Goal: Task Accomplishment & Management: Manage account settings

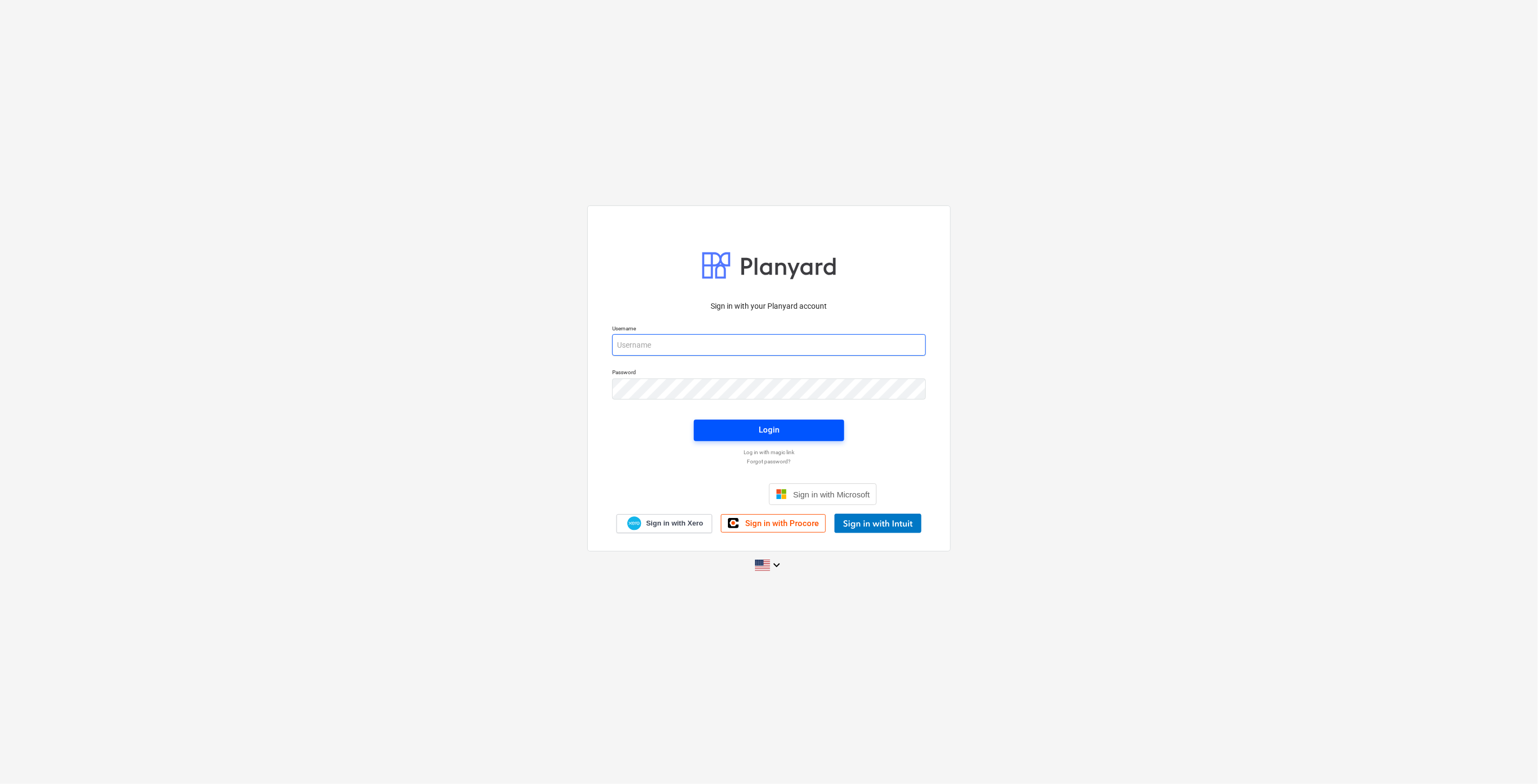
type input "[PERSON_NAME][EMAIL_ADDRESS][DOMAIN_NAME]"
click at [748, 432] on span "Login" at bounding box center [769, 429] width 124 height 14
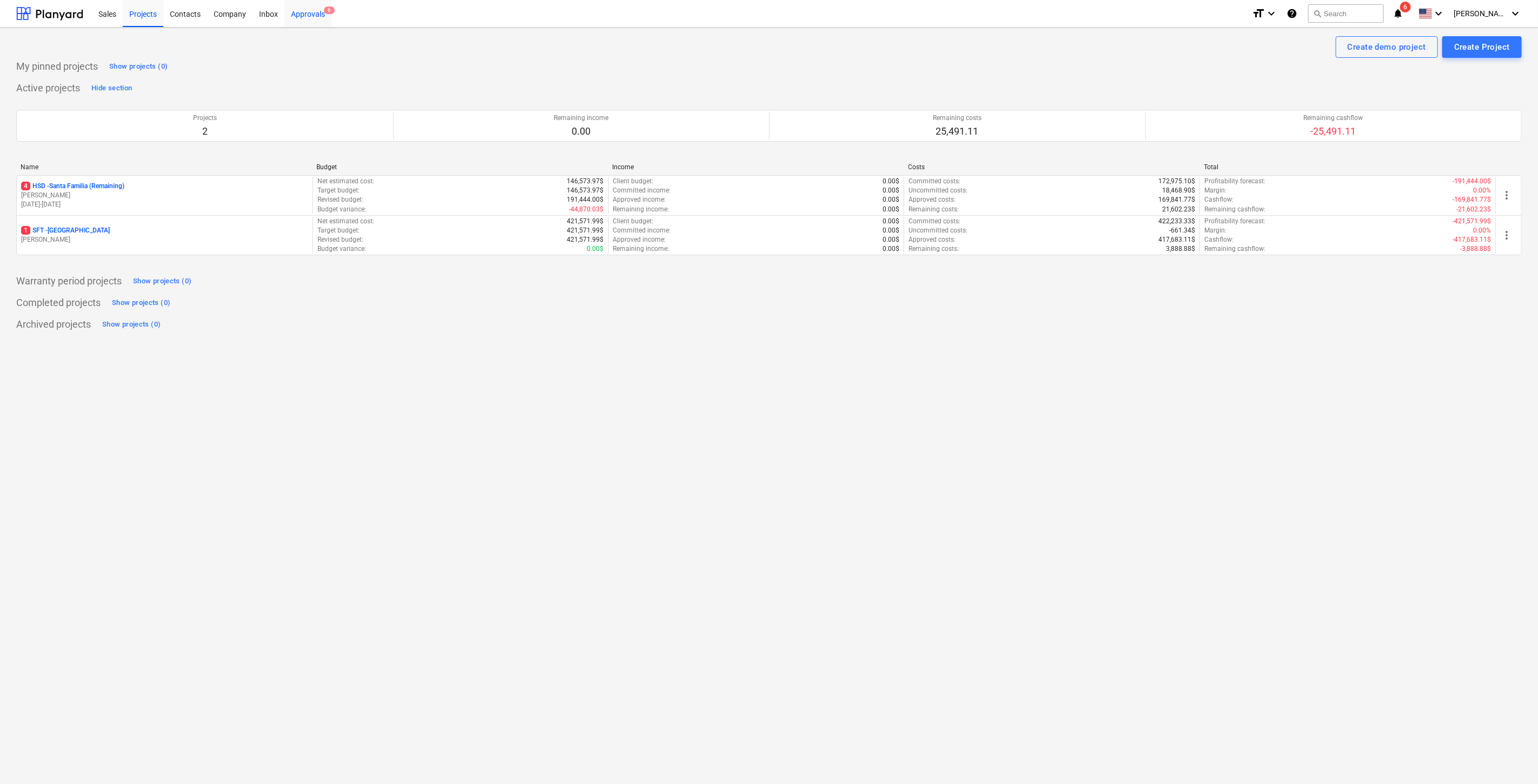
click at [320, 18] on div "Approvals 6" at bounding box center [308, 13] width 47 height 28
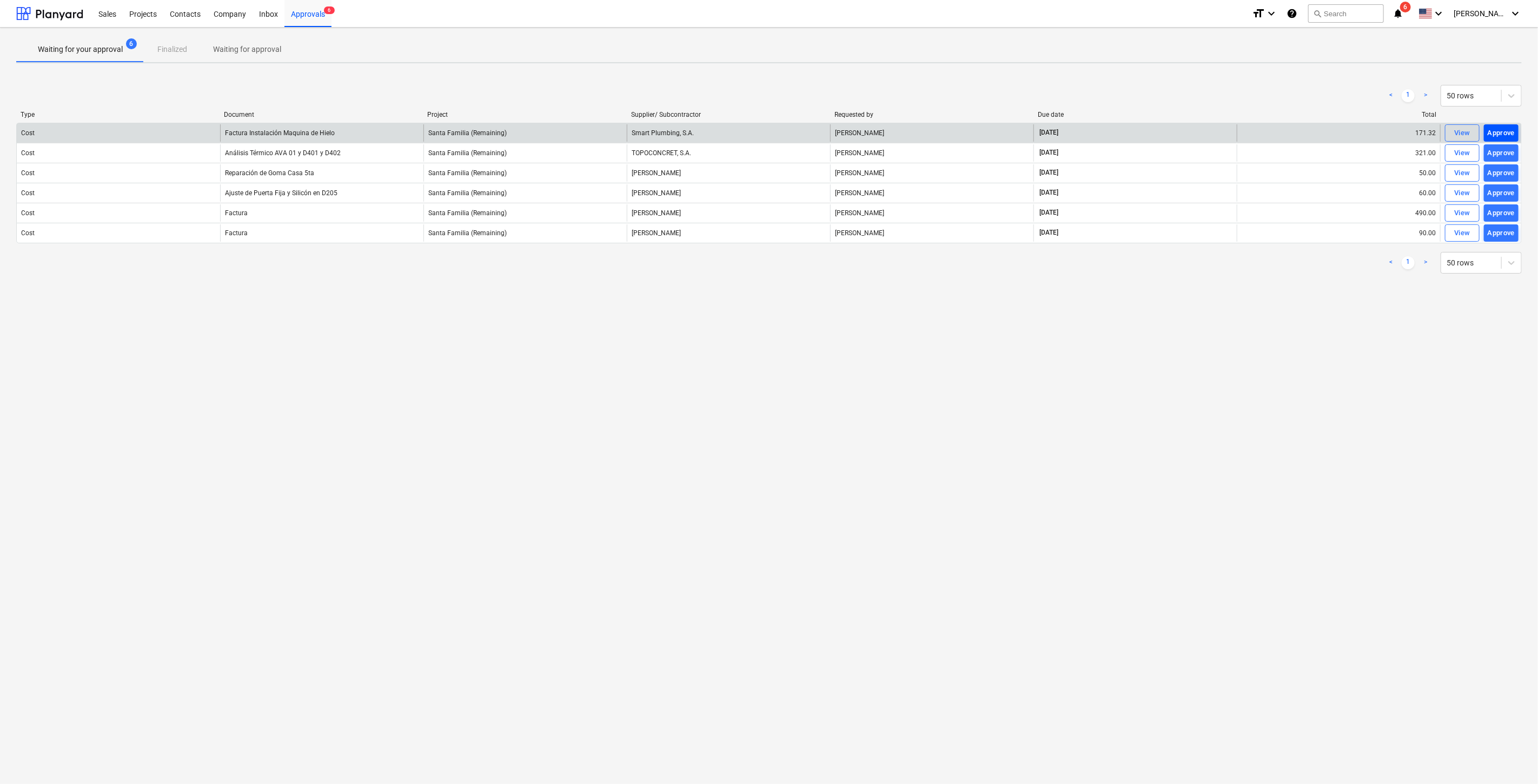
click at [1507, 129] on div "Approve" at bounding box center [1501, 133] width 28 height 13
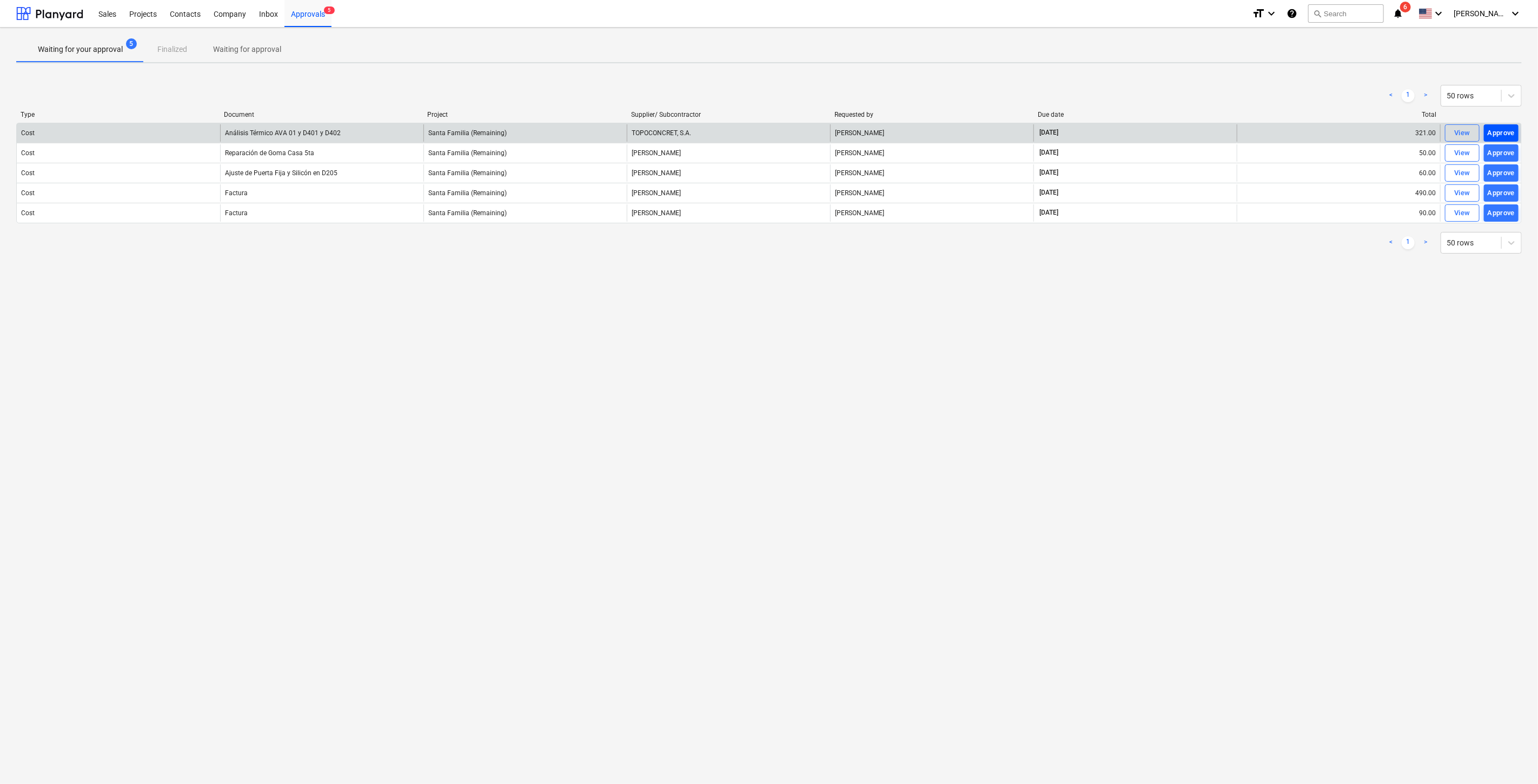
click at [1502, 132] on div "Approve" at bounding box center [1501, 133] width 28 height 13
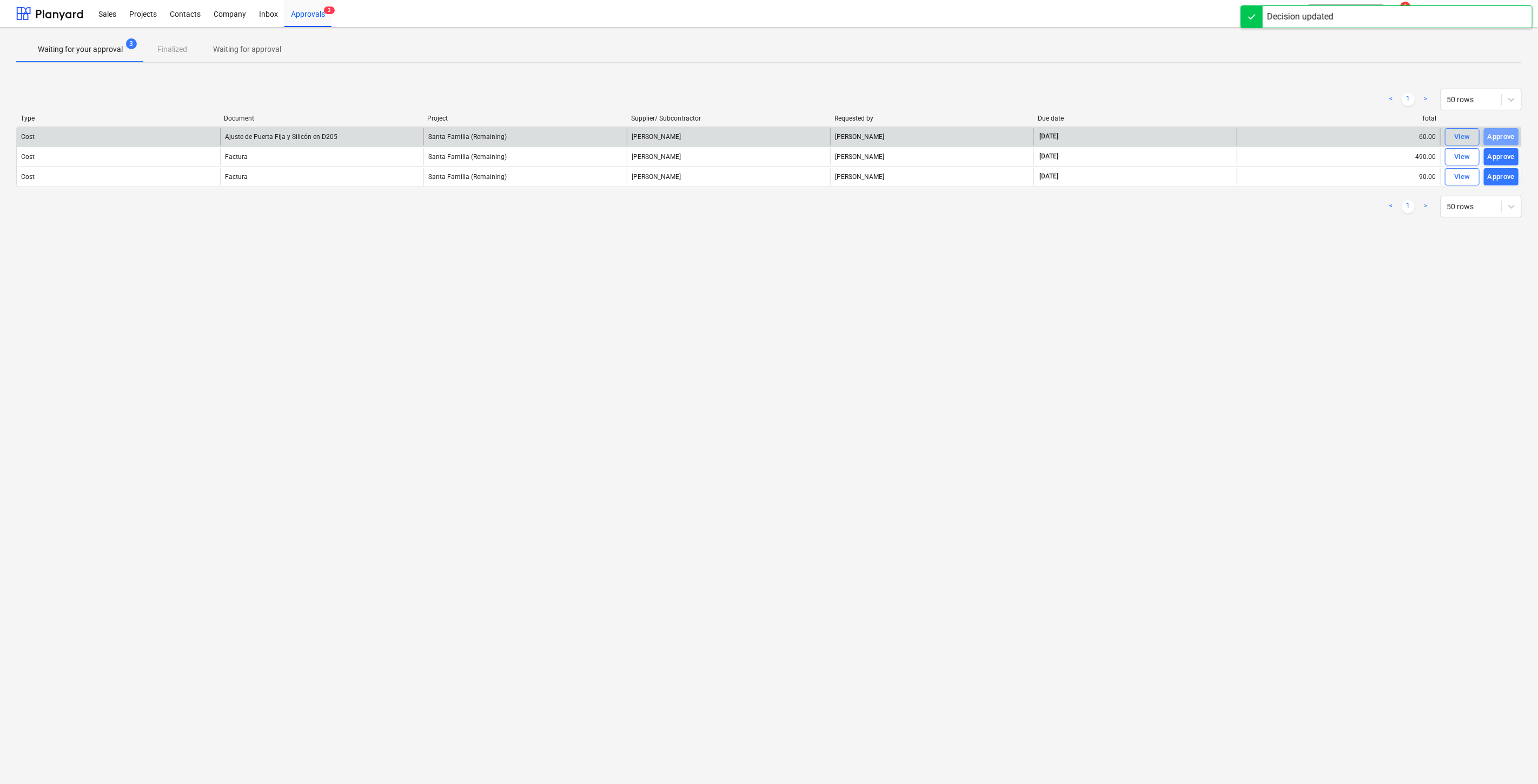
click at [1502, 132] on div "Approve" at bounding box center [1501, 137] width 28 height 13
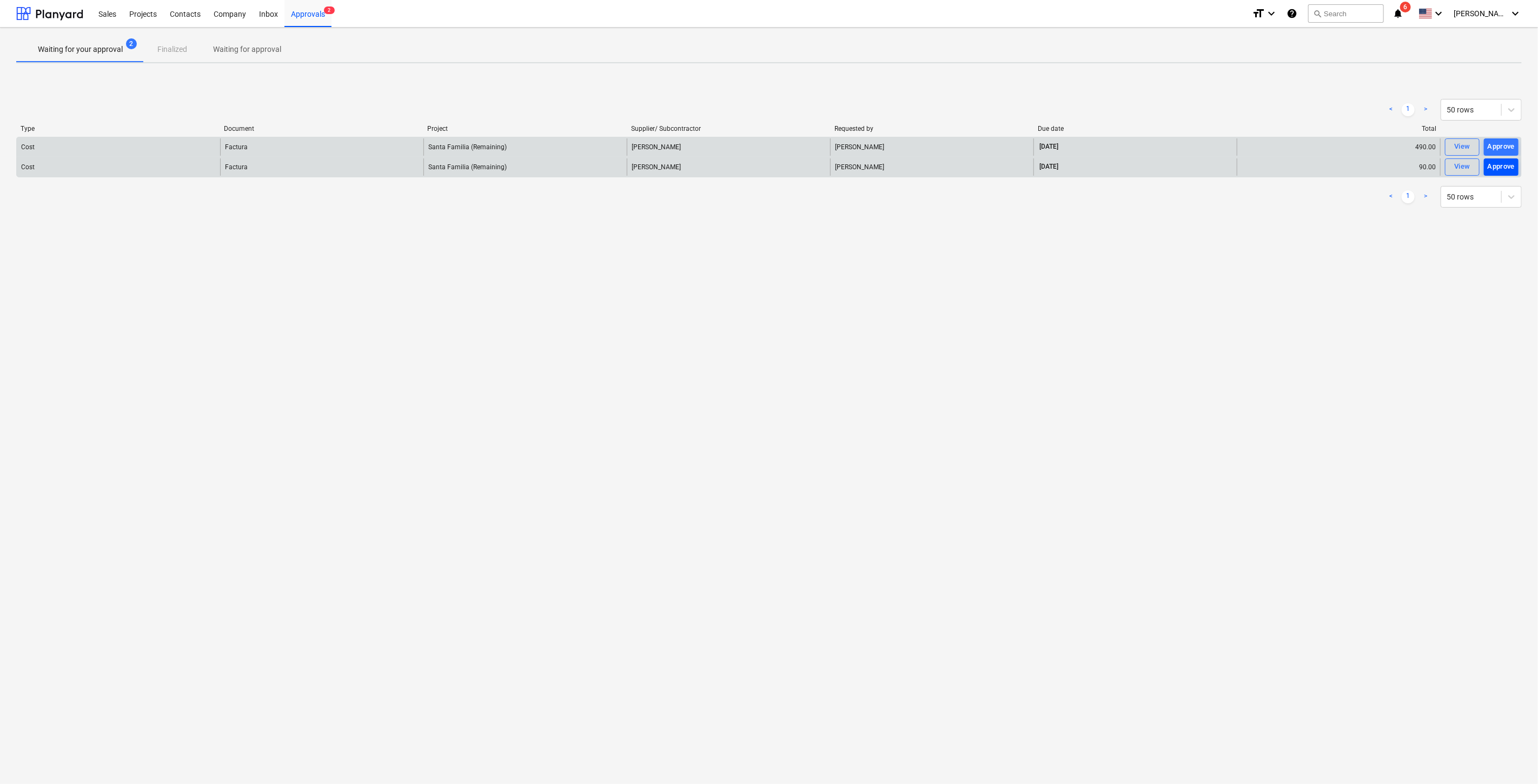
click at [1507, 165] on div "Approve" at bounding box center [1501, 167] width 28 height 13
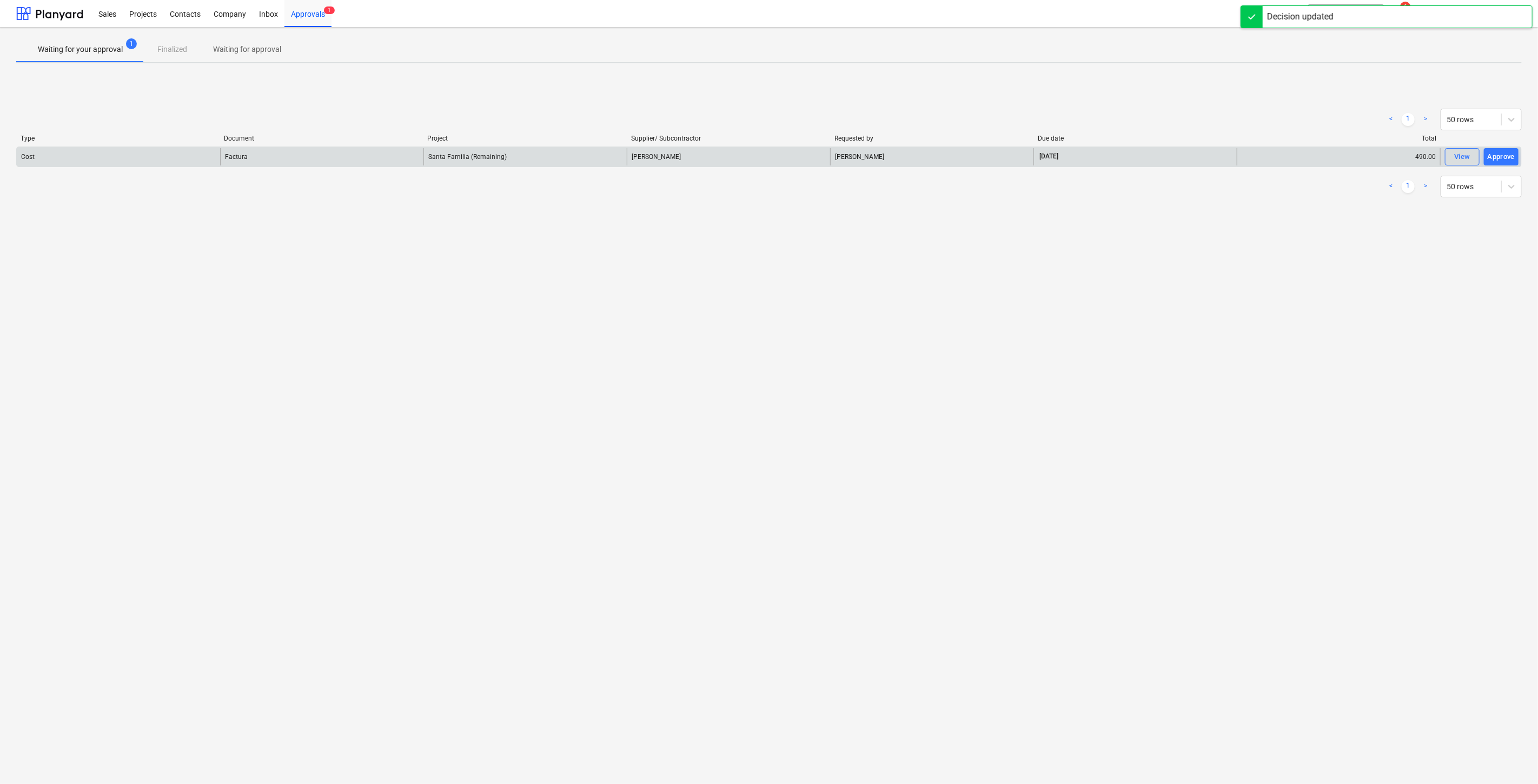
click at [21, 158] on div "Cost" at bounding box center [28, 156] width 13 height 8
click at [477, 163] on div "Santa Familia (Remaining)" at bounding box center [525, 156] width 203 height 18
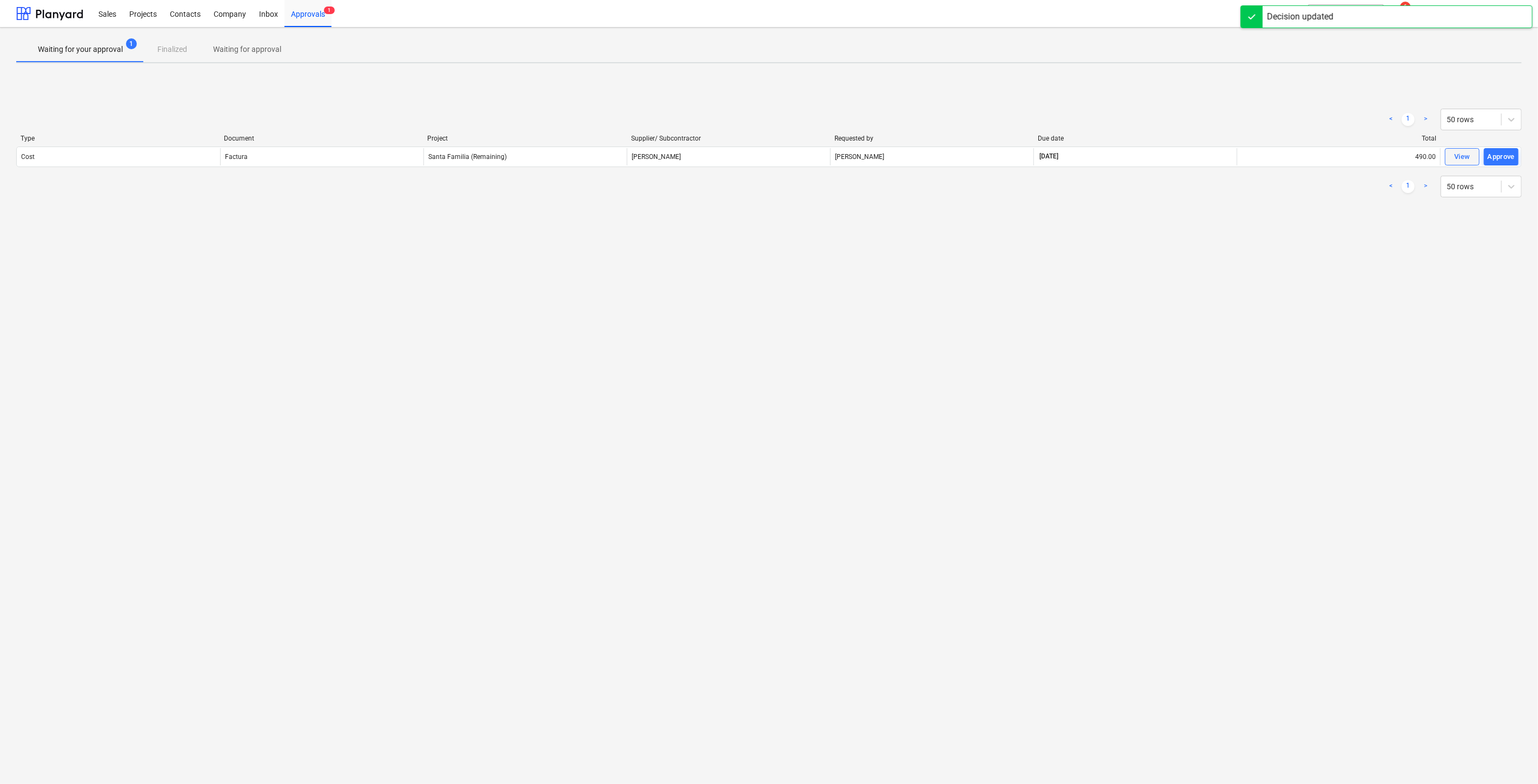
click at [1468, 155] on div "View" at bounding box center [1462, 157] width 16 height 13
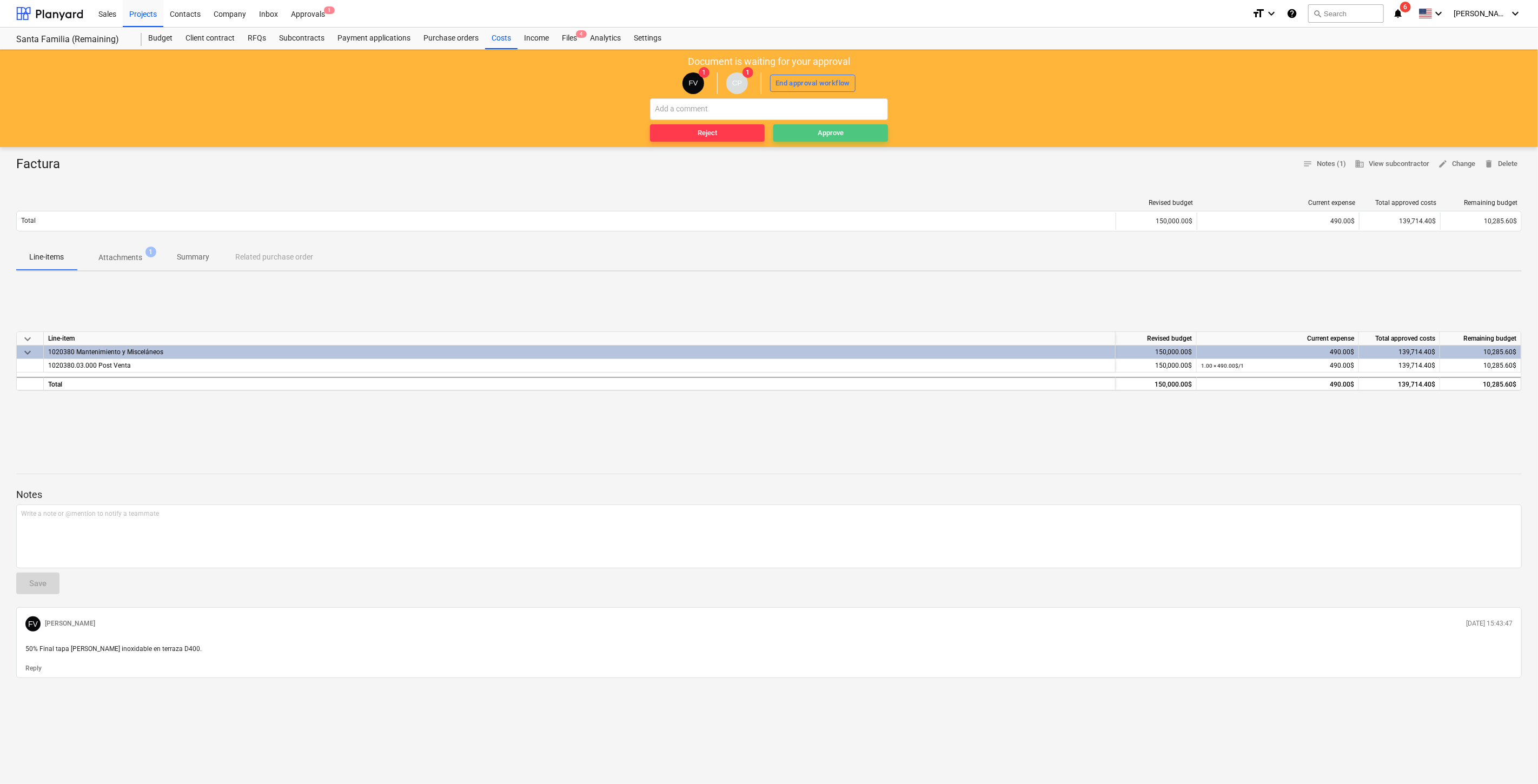
click at [840, 132] on div "Approve" at bounding box center [830, 133] width 26 height 13
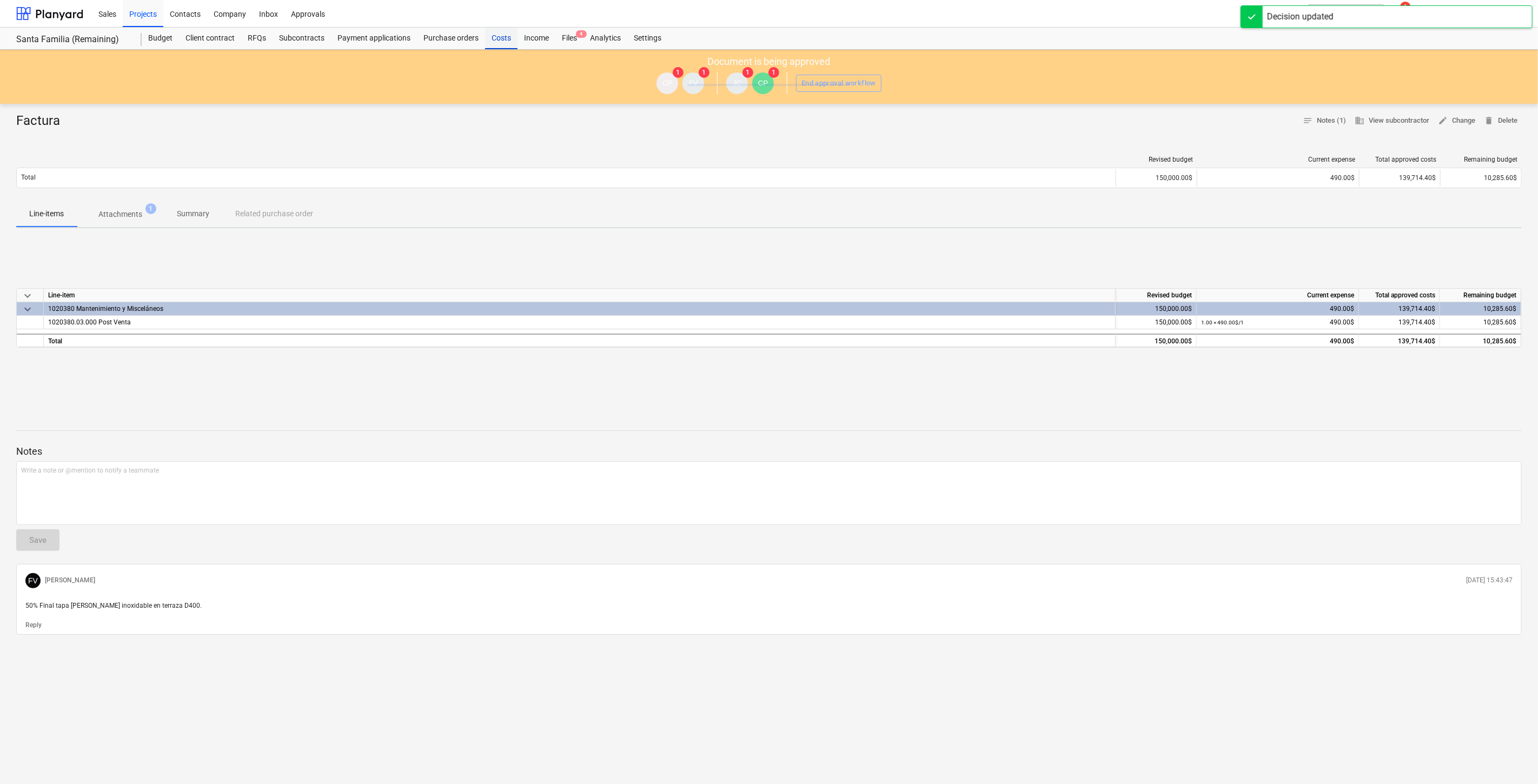
click at [496, 42] on div "Costs" at bounding box center [501, 39] width 33 height 22
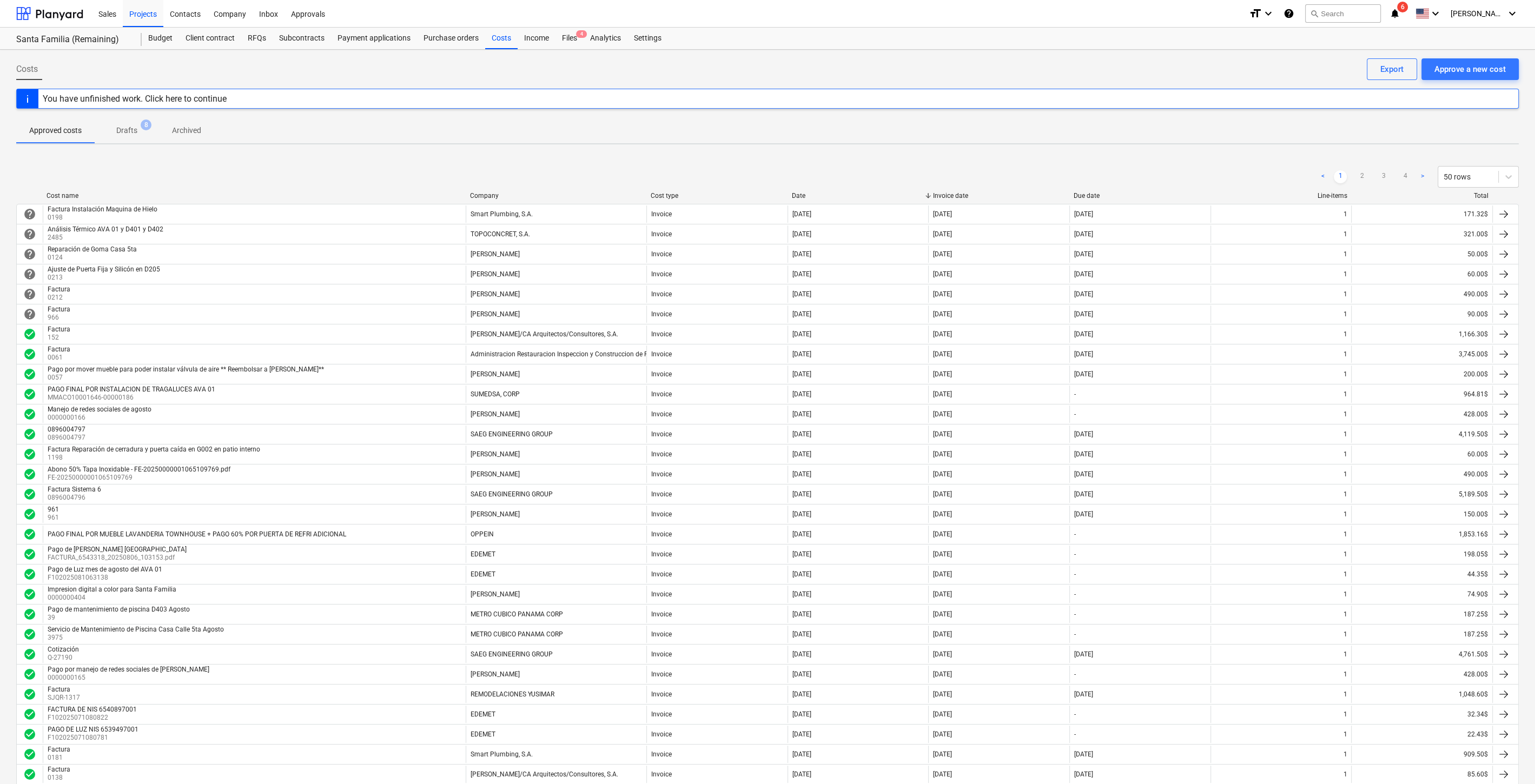
click at [1400, 14] on icon "notifications" at bounding box center [1395, 13] width 11 height 13
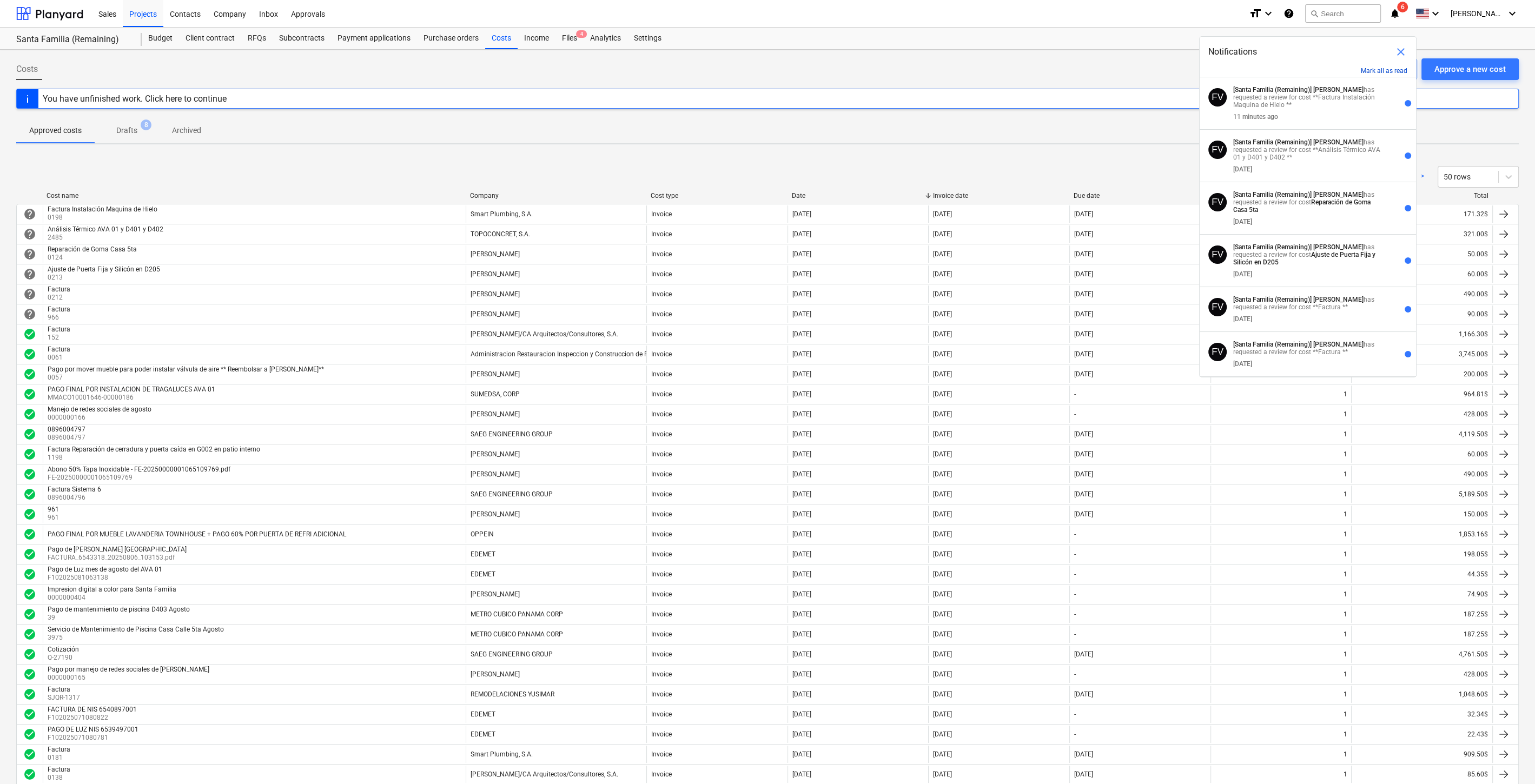
click at [1380, 69] on button "Mark all as read" at bounding box center [1384, 71] width 46 height 8
click at [527, 57] on div "Costs Approve a new cost Export You have unfinished work. Click here to continu…" at bounding box center [768, 657] width 1535 height 1216
